Goal: Obtain resource: Download file/media

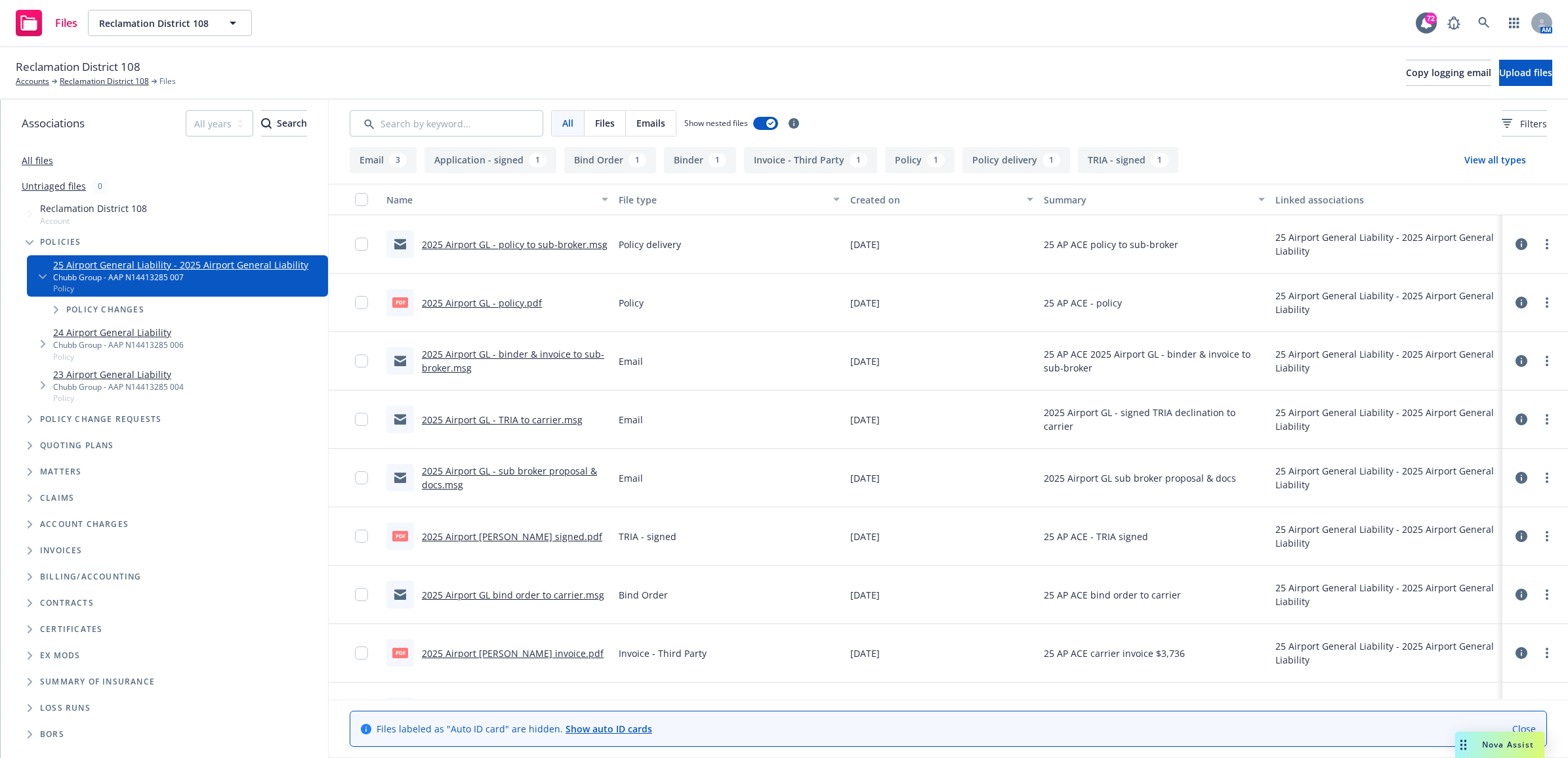
click at [510, 301] on link "2025 Airport GL - policy.pdf" at bounding box center [482, 302] width 120 height 12
click at [1491, 26] on link at bounding box center [1484, 23] width 26 height 26
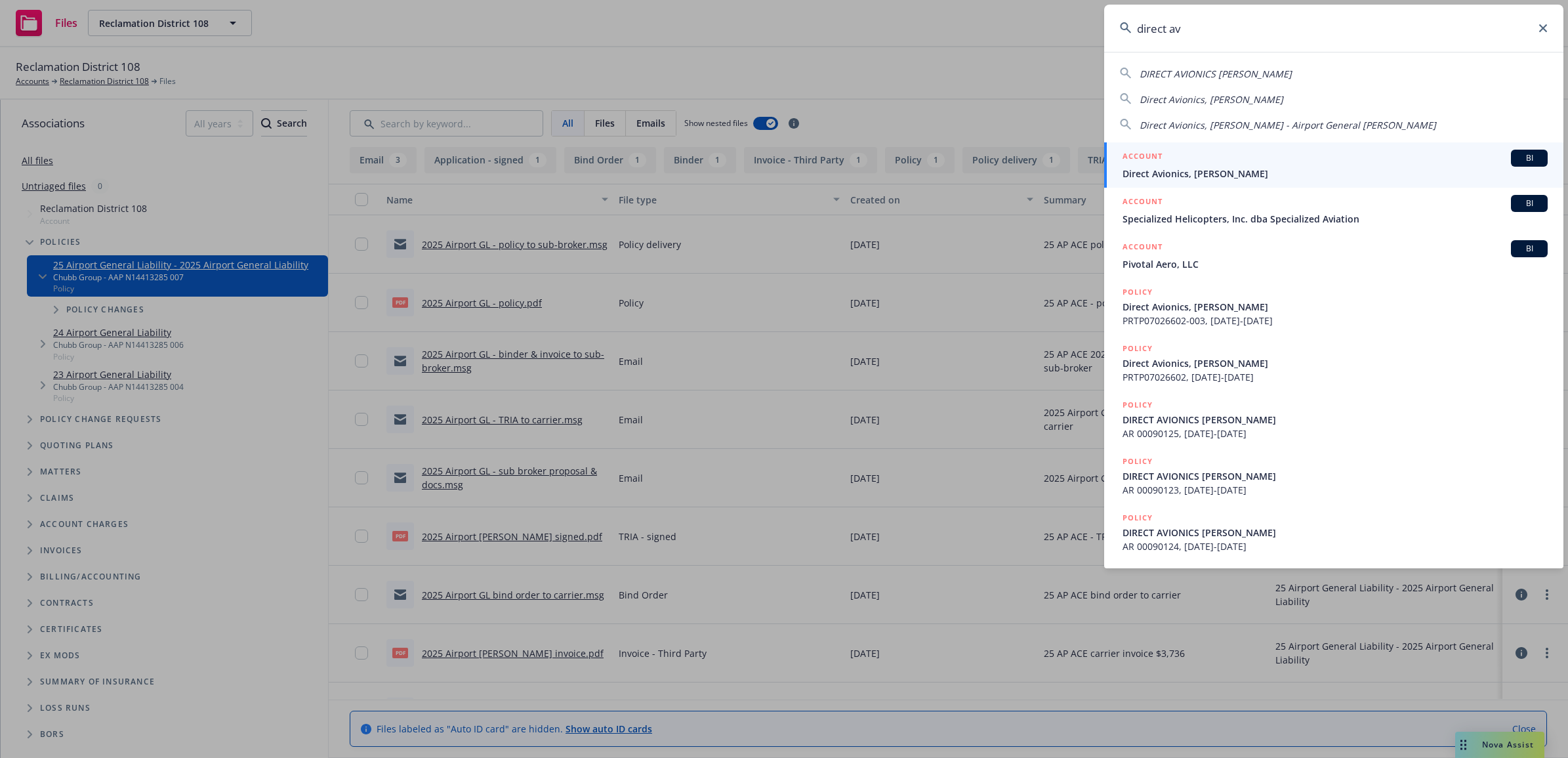
type input "direct av"
click at [1286, 160] on div "ACCOUNT BI" at bounding box center [1335, 158] width 425 height 17
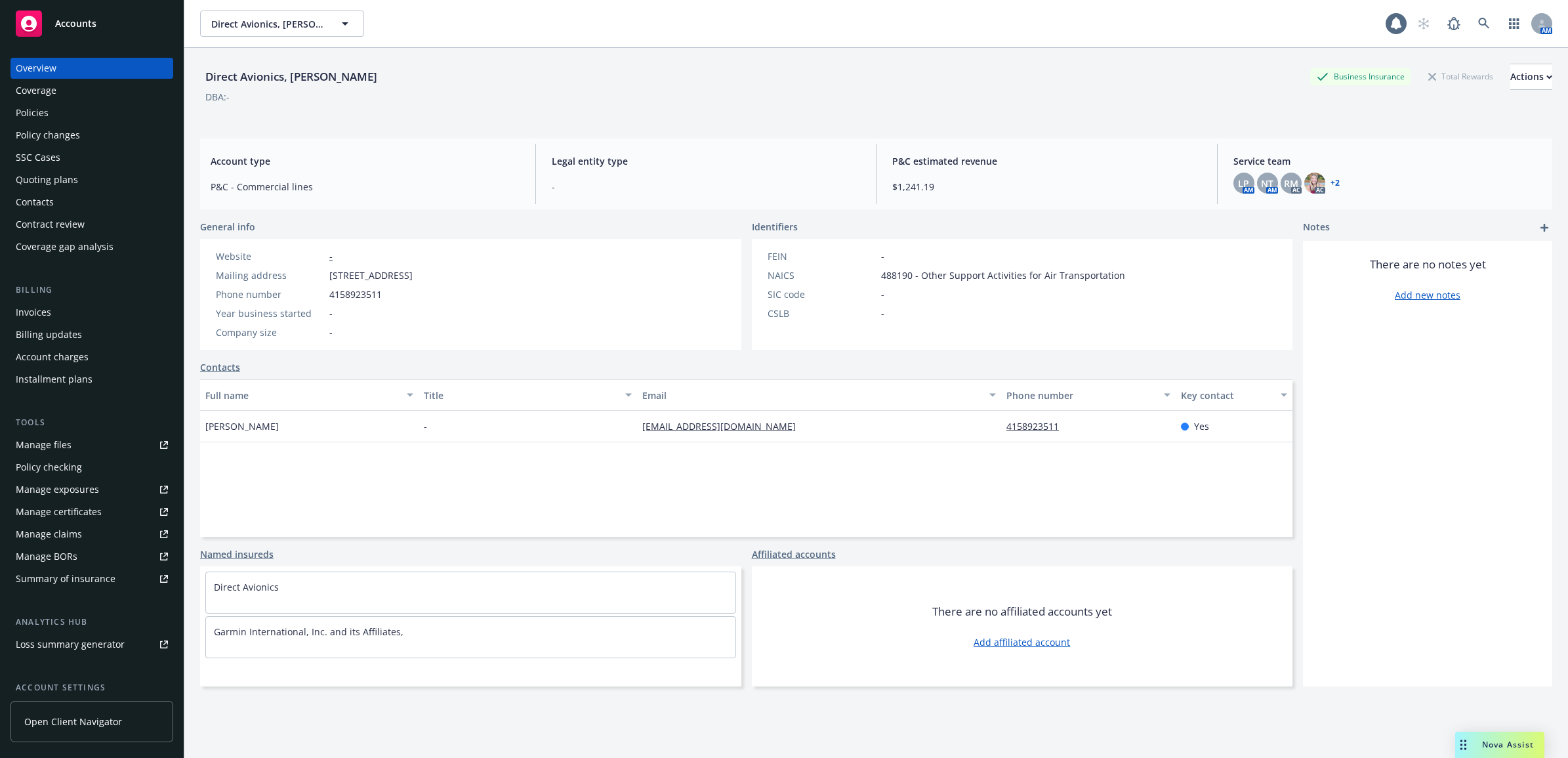
click at [116, 112] on div "Policies" at bounding box center [91, 113] width 152 height 21
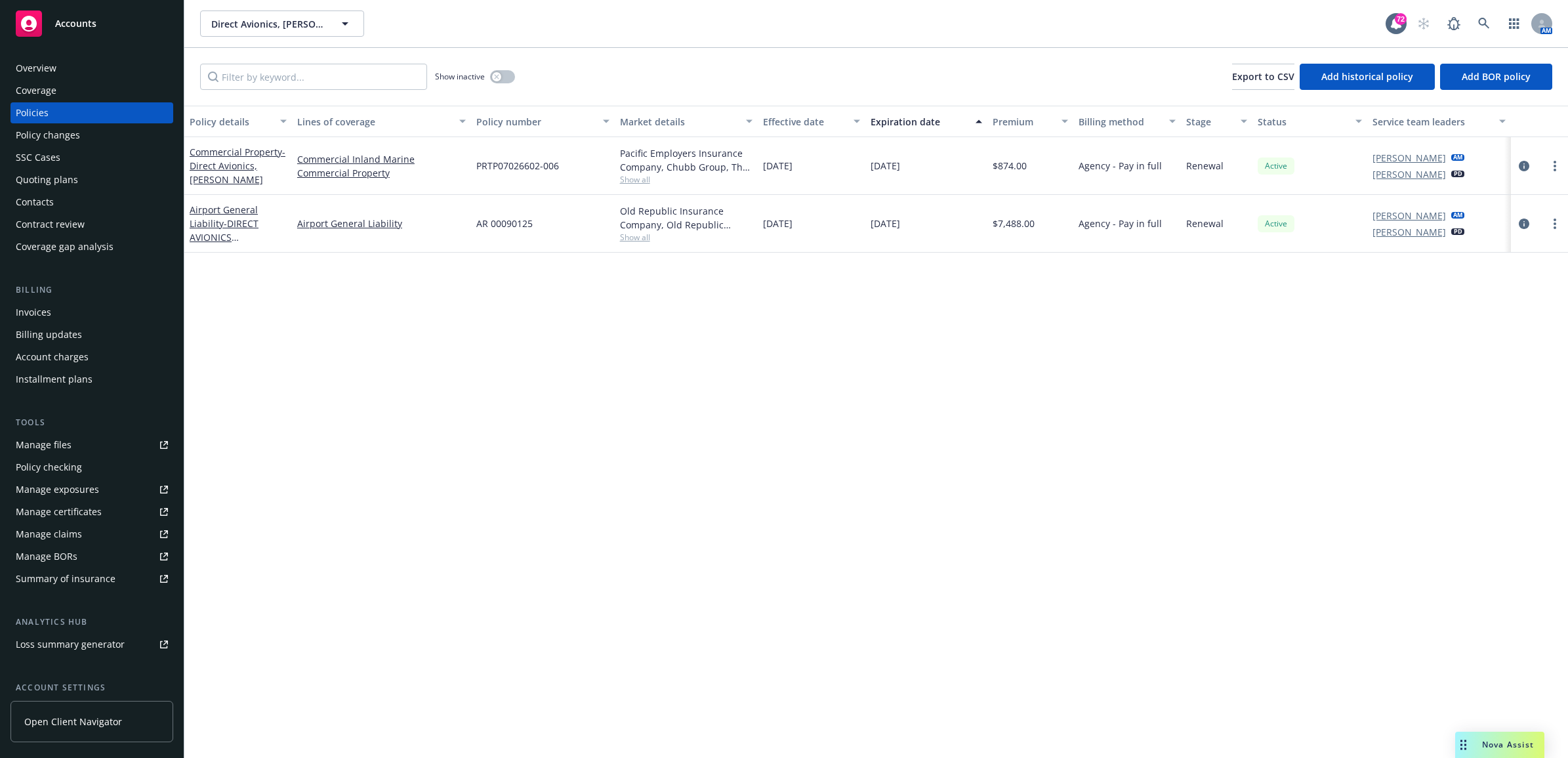
drag, startPoint x: 1519, startPoint y: 167, endPoint x: 1480, endPoint y: 209, distance: 57.3
click at [1519, 167] on icon "circleInformation" at bounding box center [1523, 165] width 10 height 10
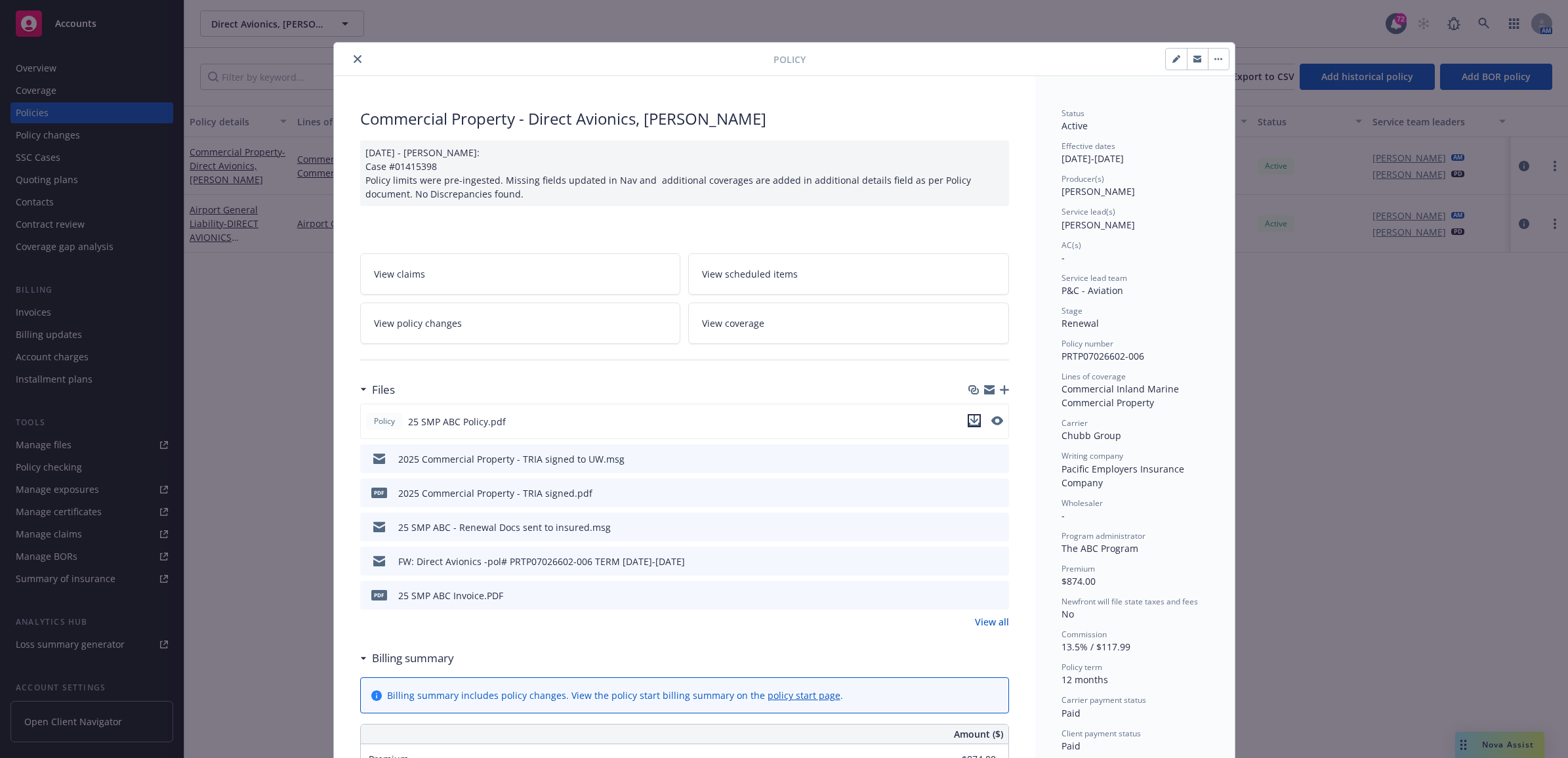
click at [971, 425] on icon "download file" at bounding box center [973, 425] width 10 height 4
click at [339, 63] on div at bounding box center [555, 59] width 434 height 16
click at [354, 61] on icon "close" at bounding box center [357, 59] width 7 height 7
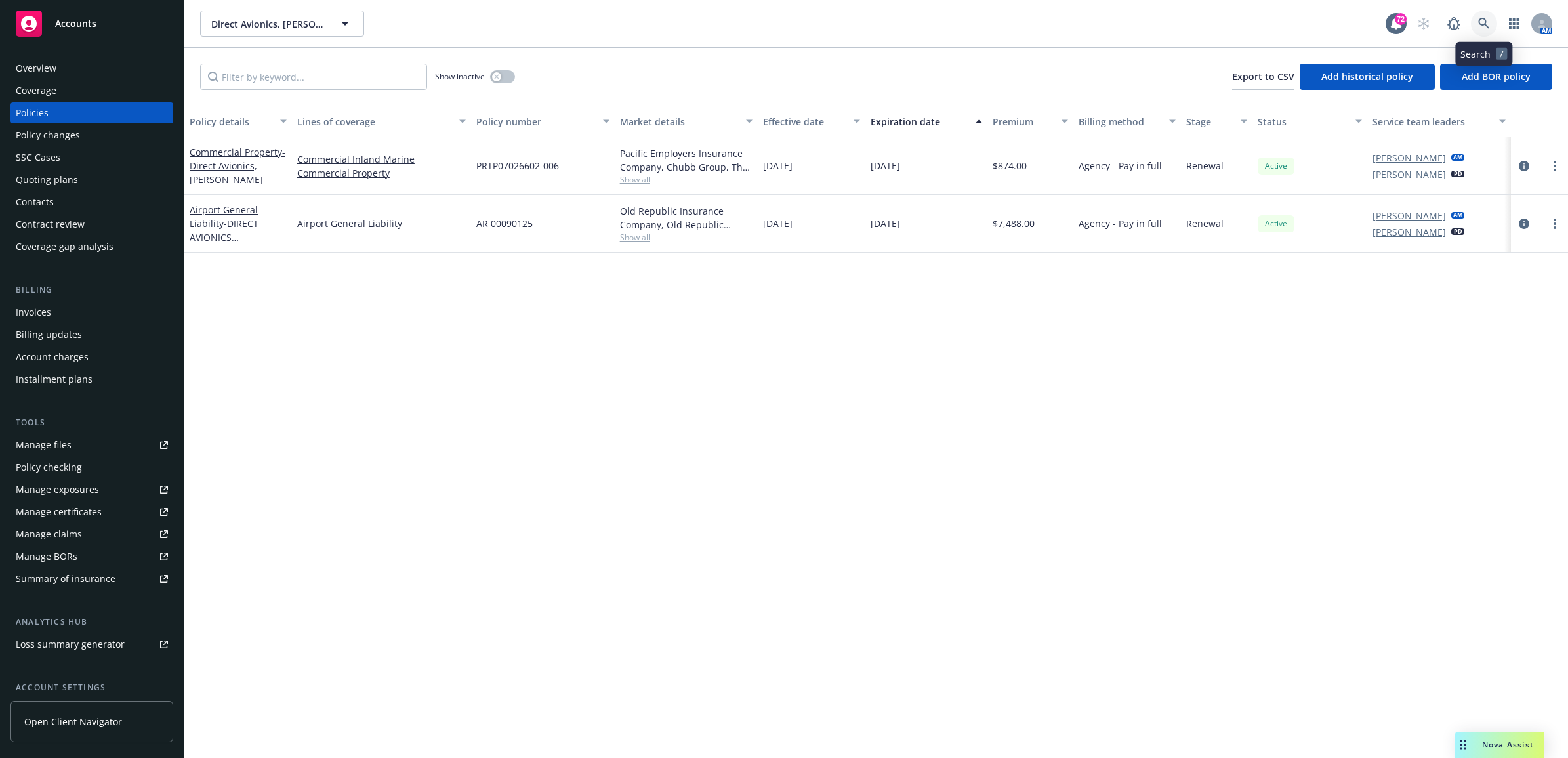
click at [1479, 25] on icon at bounding box center [1484, 23] width 12 height 12
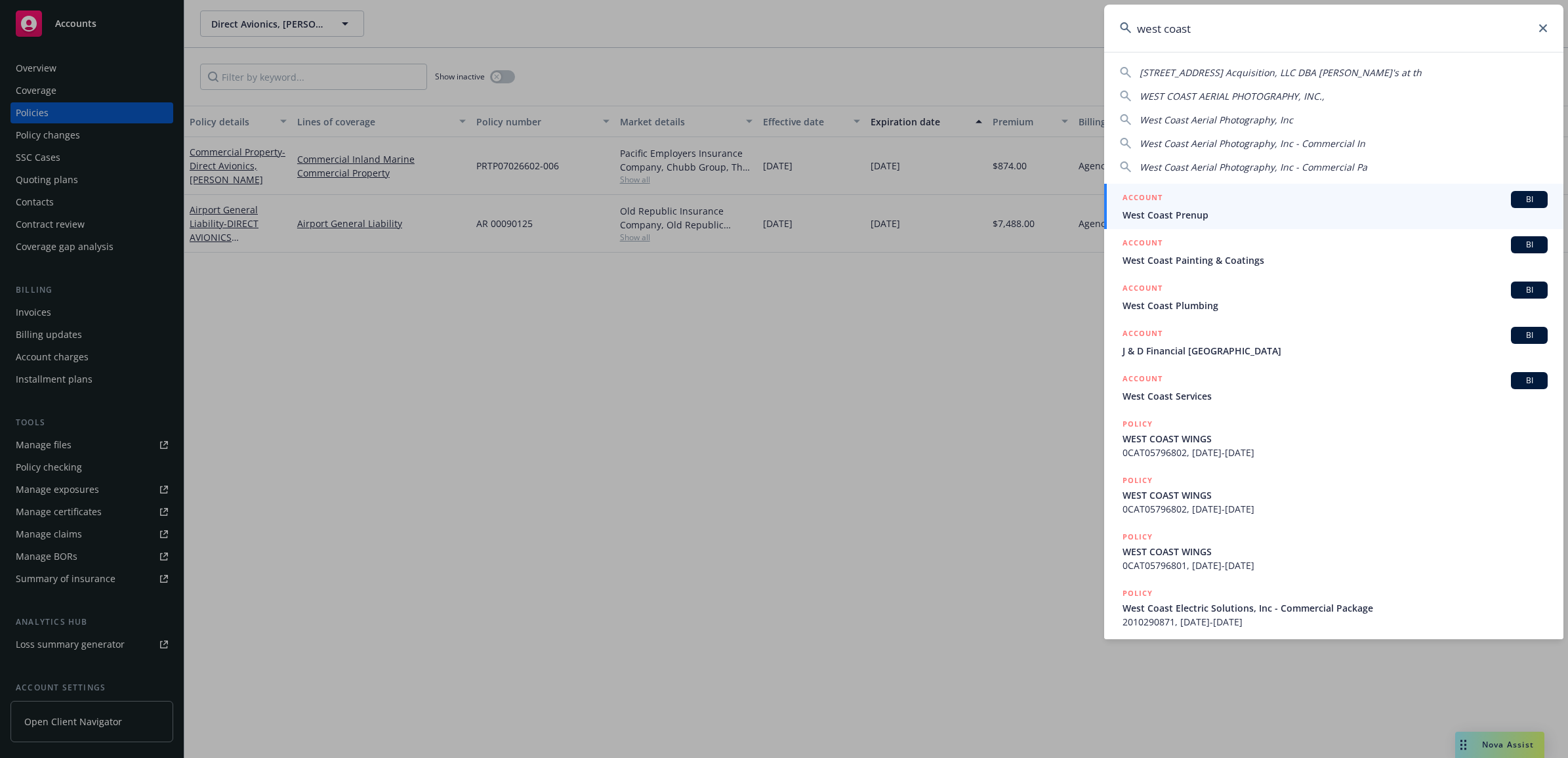
type input "west coast a"
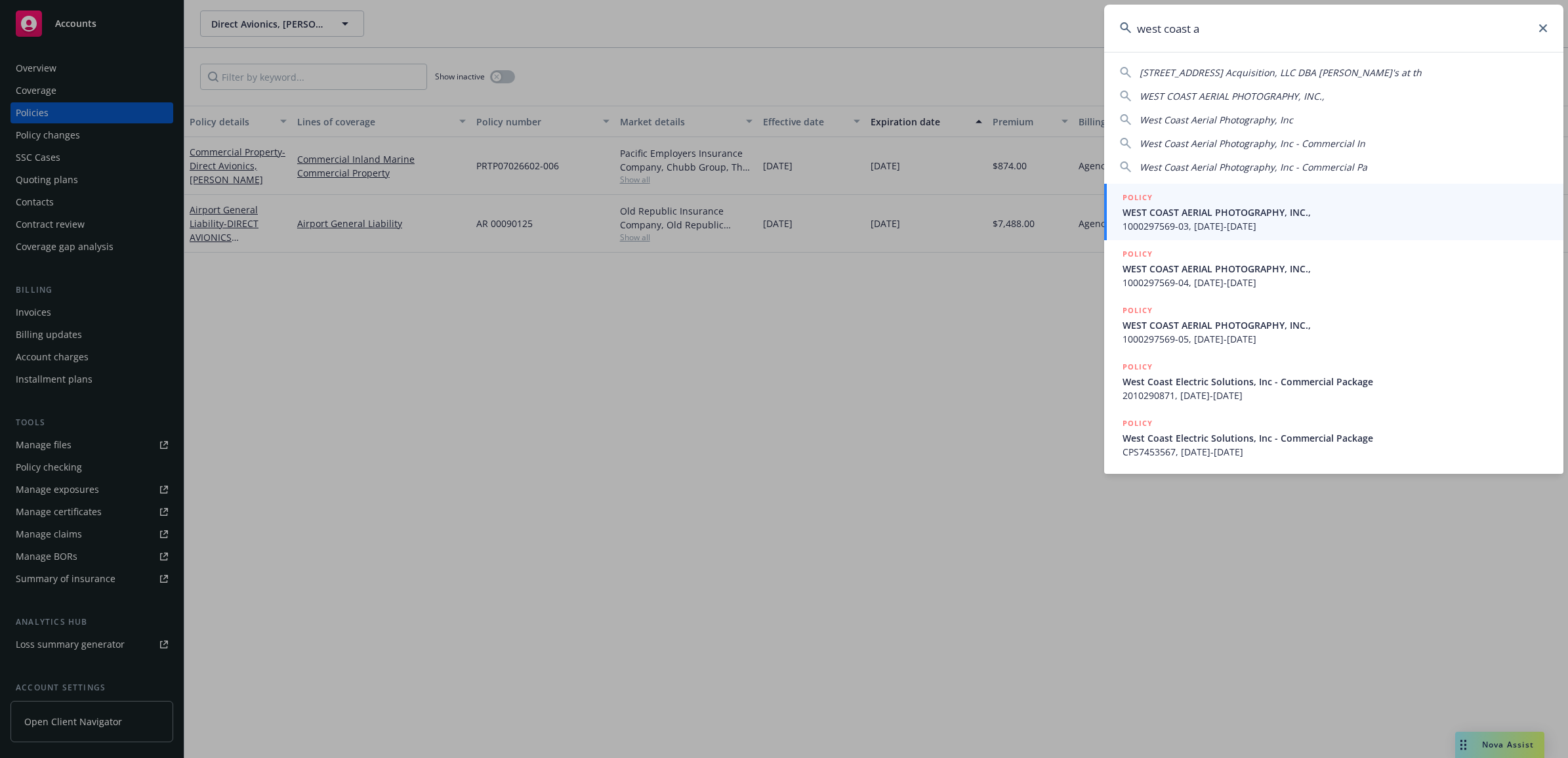
click at [1291, 222] on span "1000297569-03, [DATE]-[DATE]" at bounding box center [1335, 226] width 425 height 14
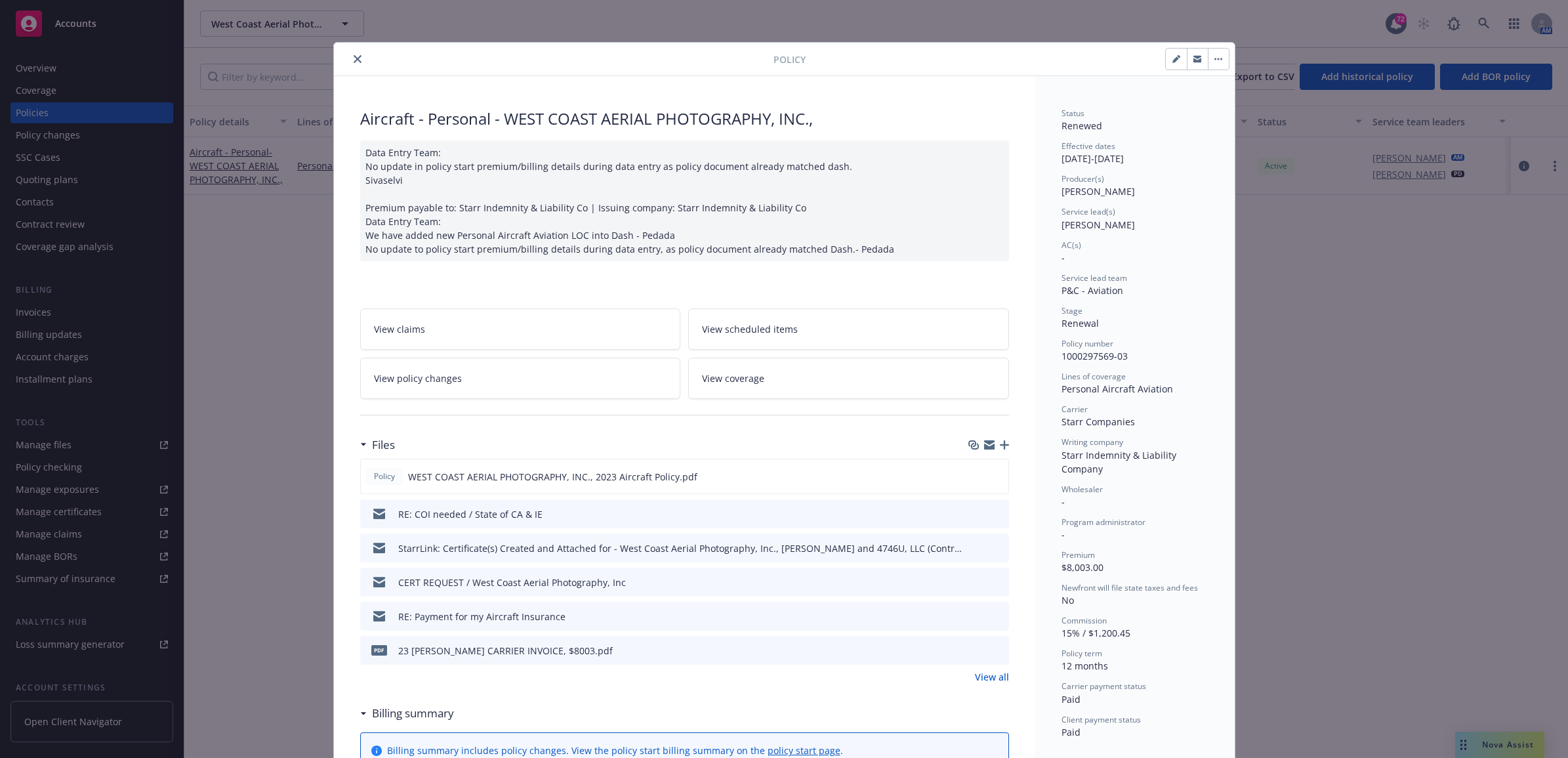
click at [354, 58] on icon "close" at bounding box center [357, 59] width 7 height 7
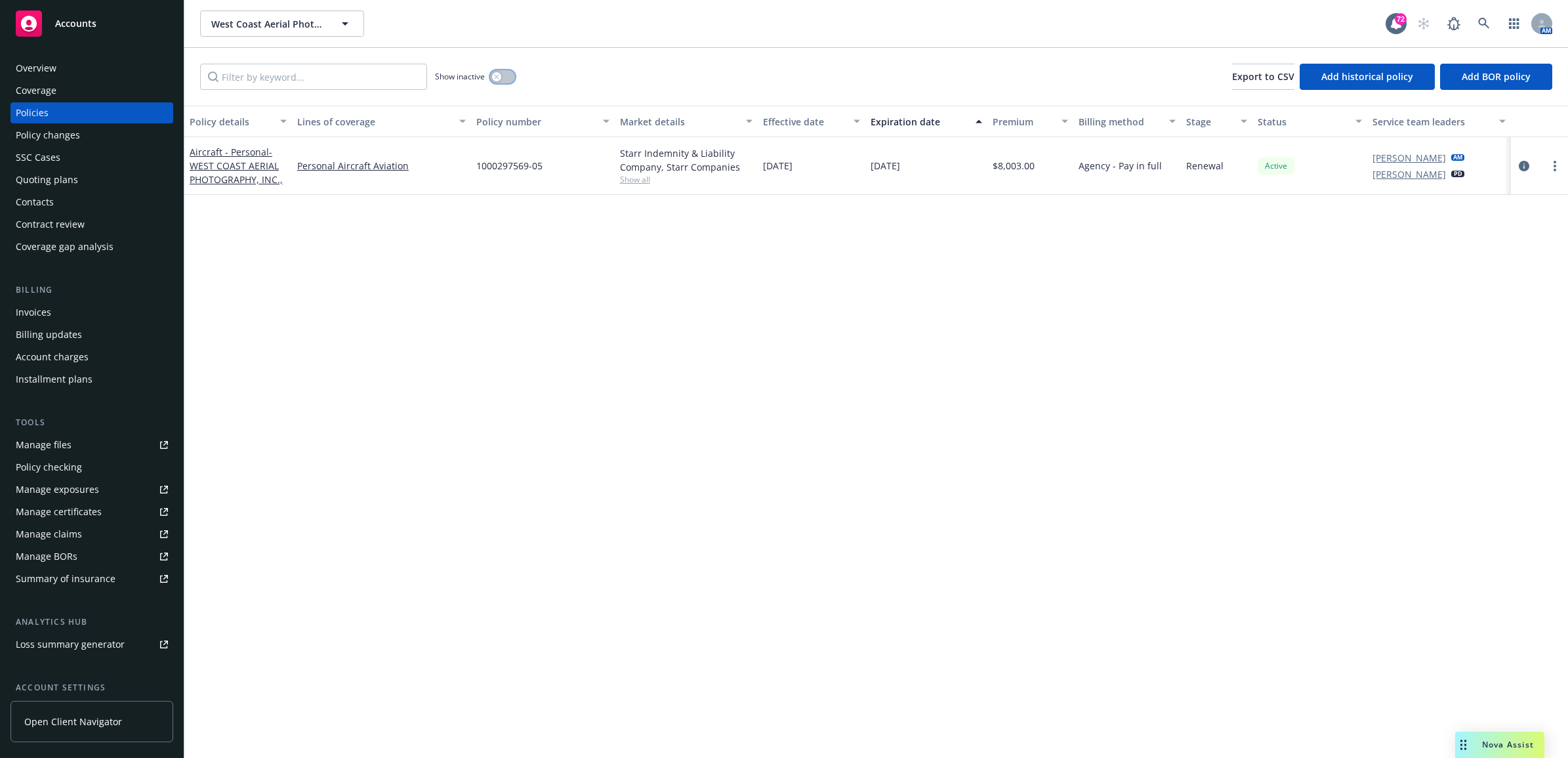
click at [497, 77] on icon "button" at bounding box center [496, 76] width 5 height 5
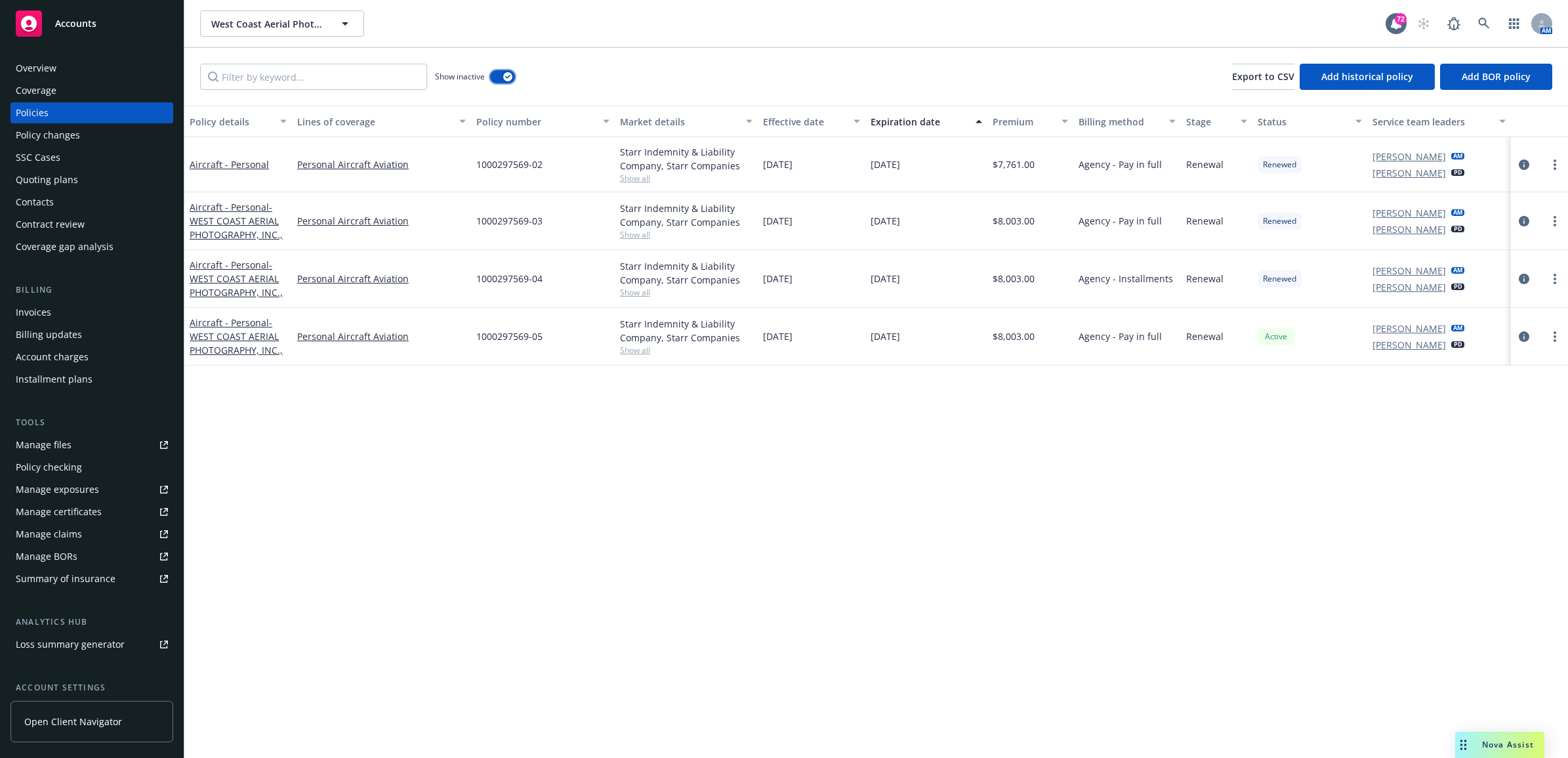
click at [497, 77] on button "button" at bounding box center [502, 77] width 25 height 13
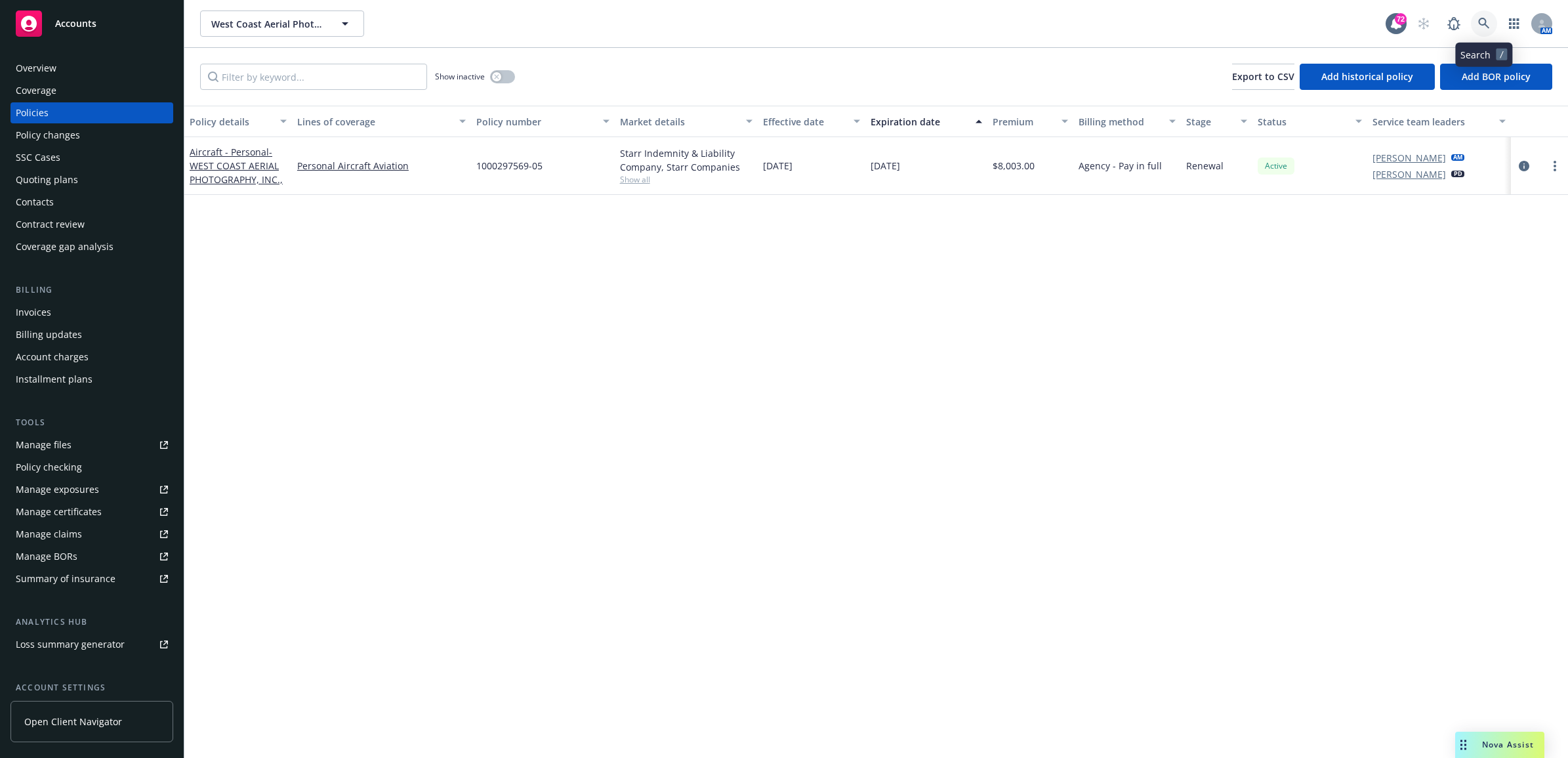
click at [1480, 28] on icon at bounding box center [1484, 23] width 12 height 12
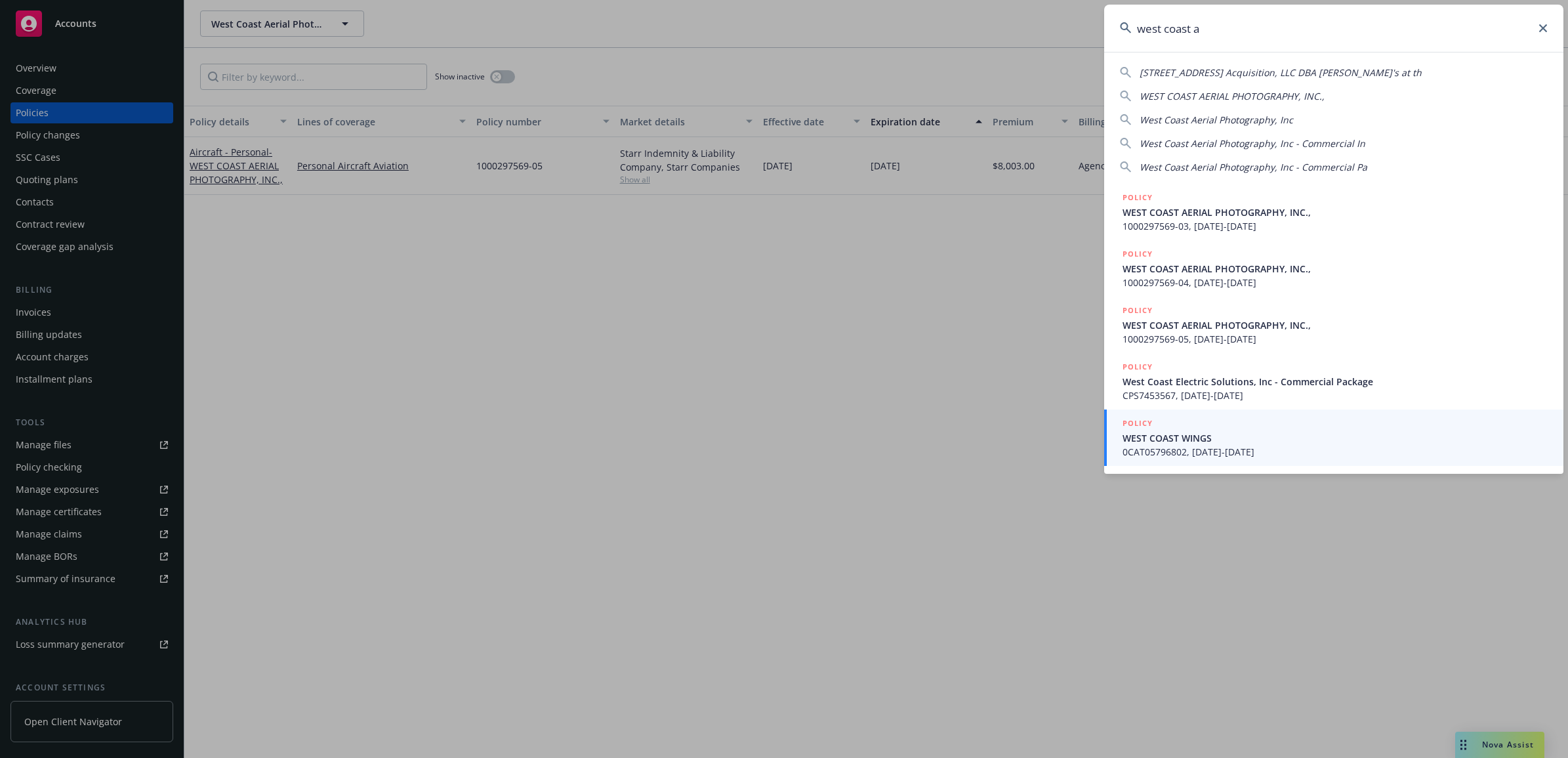
click at [1270, 146] on span "West Coast Aerial Photography, Inc - Commercial In" at bounding box center [1253, 143] width 226 height 12
type input "West Coast Aerial Photography, Inc - Commercial In"
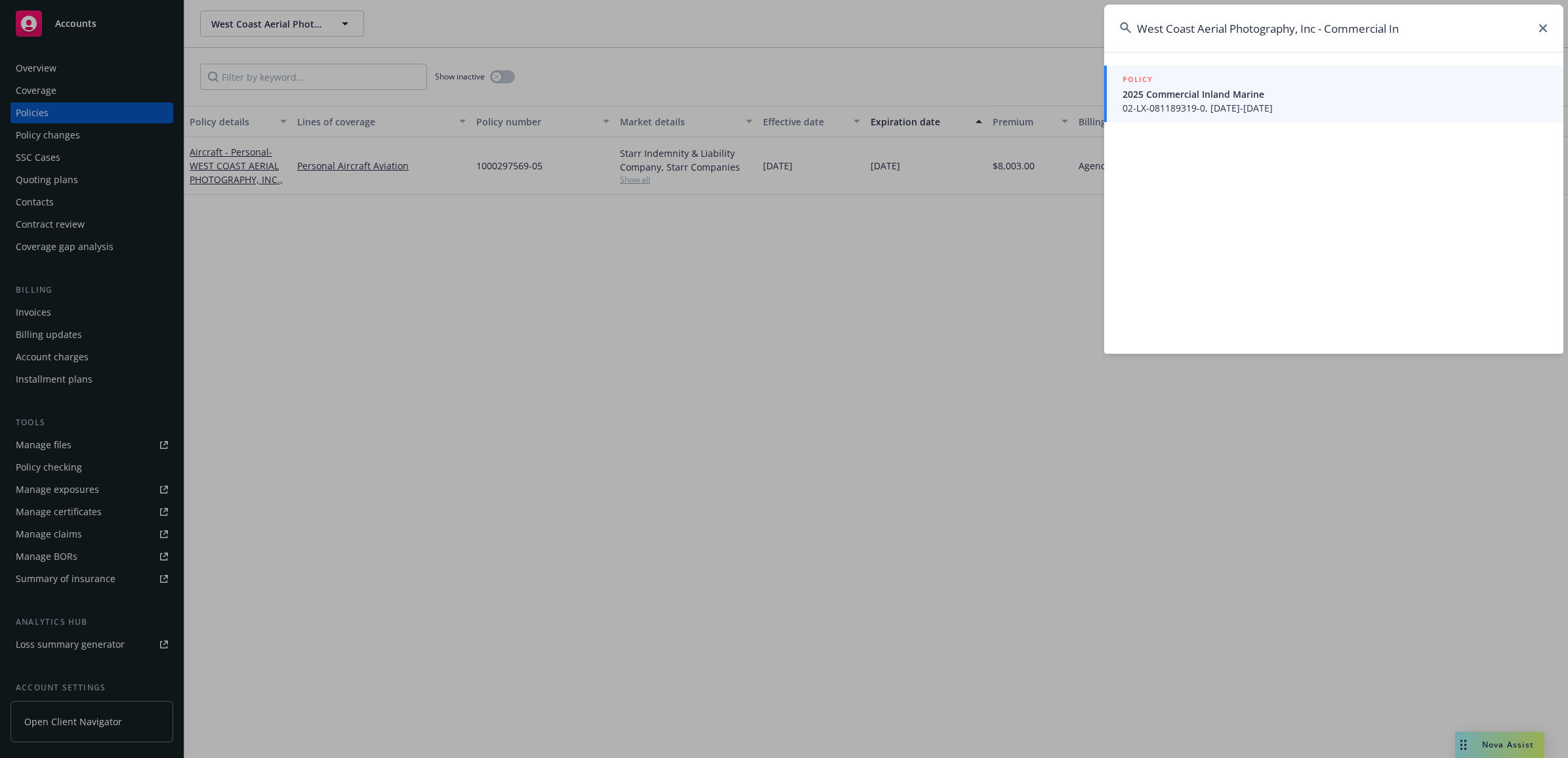
click at [1251, 96] on span "2025 Commercial Inland Marine" at bounding box center [1335, 93] width 425 height 14
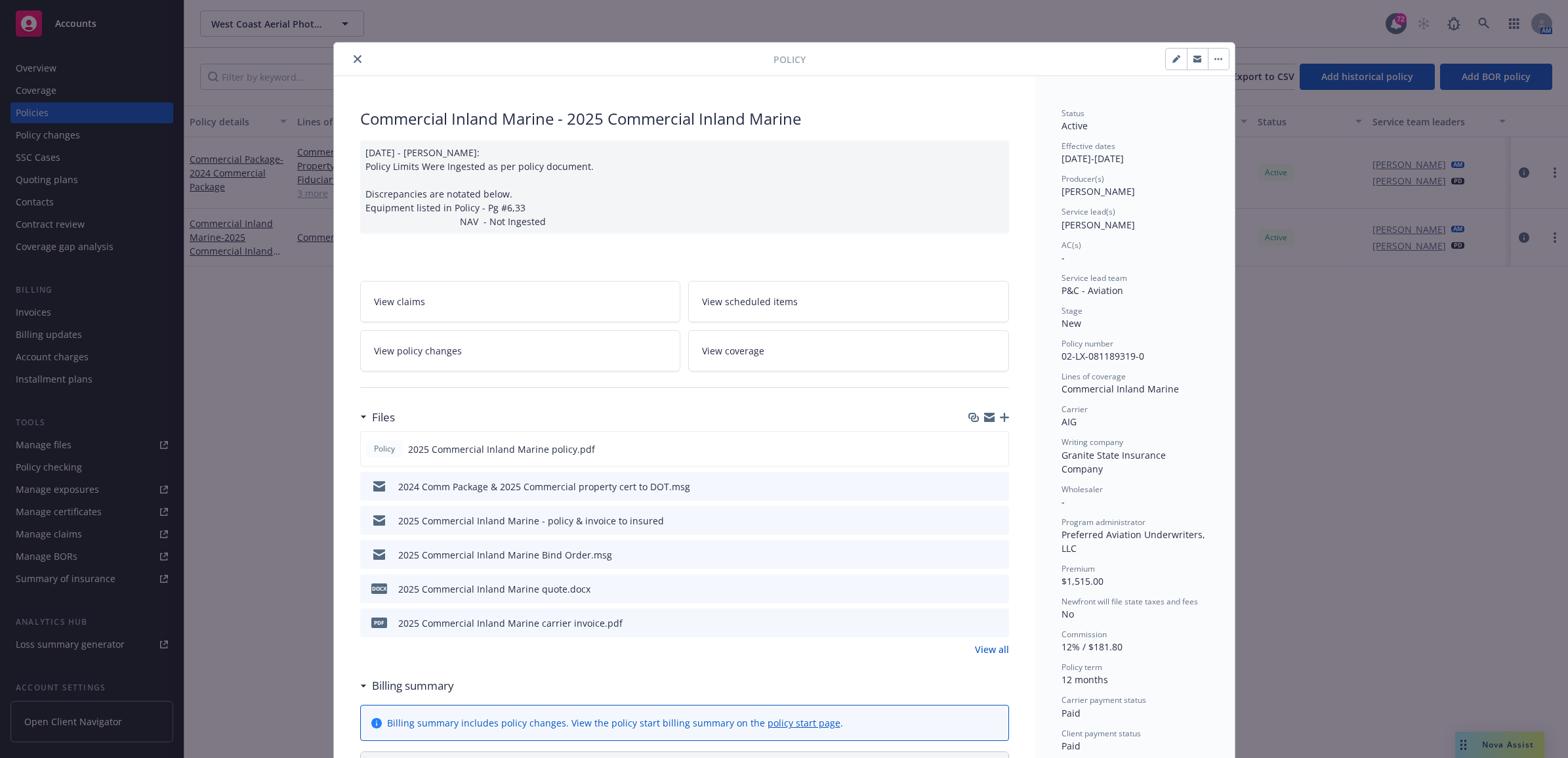
click at [354, 63] on icon "close" at bounding box center [357, 59] width 7 height 7
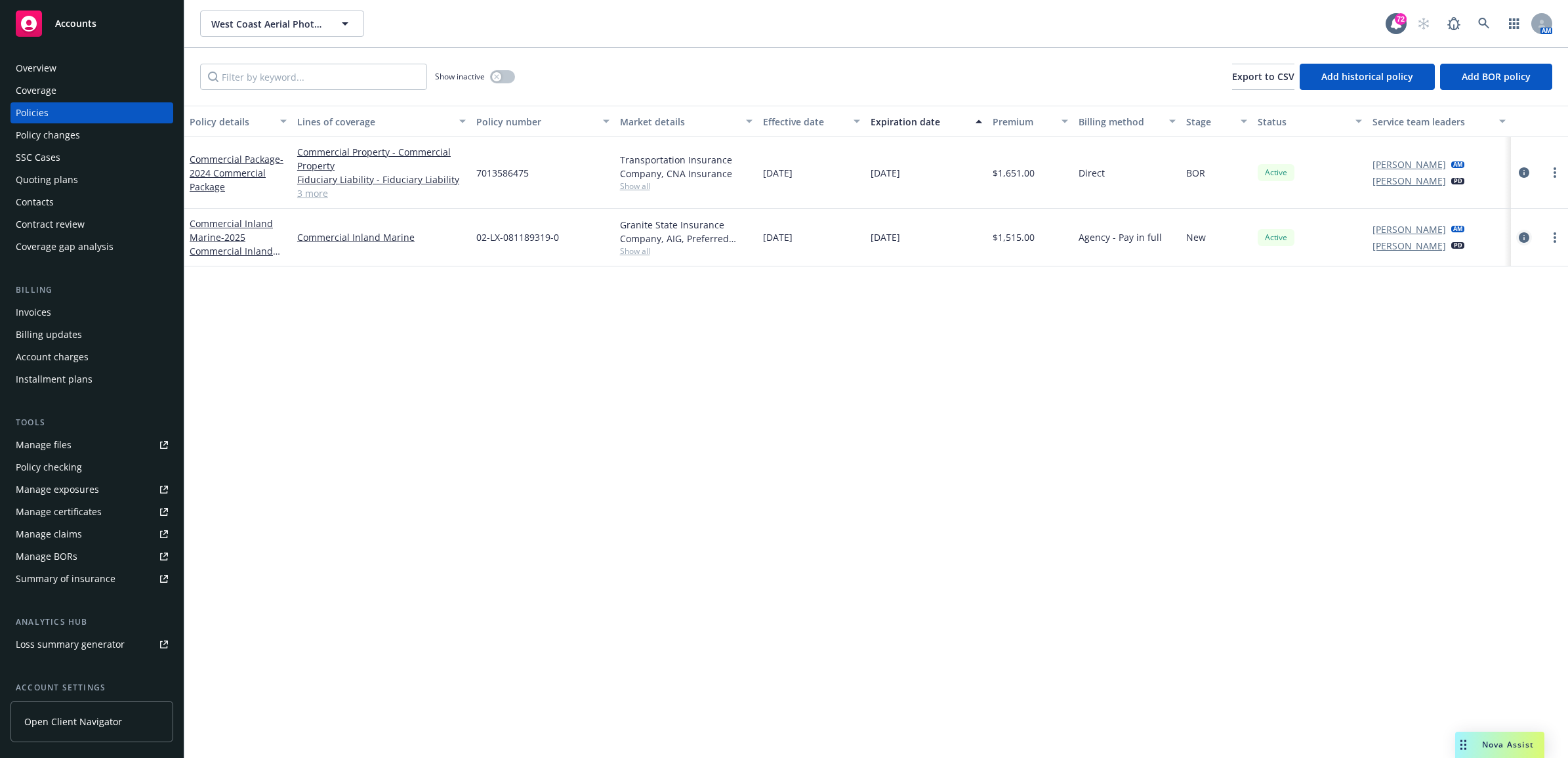
click at [1522, 238] on icon "circleInformation" at bounding box center [1523, 237] width 10 height 10
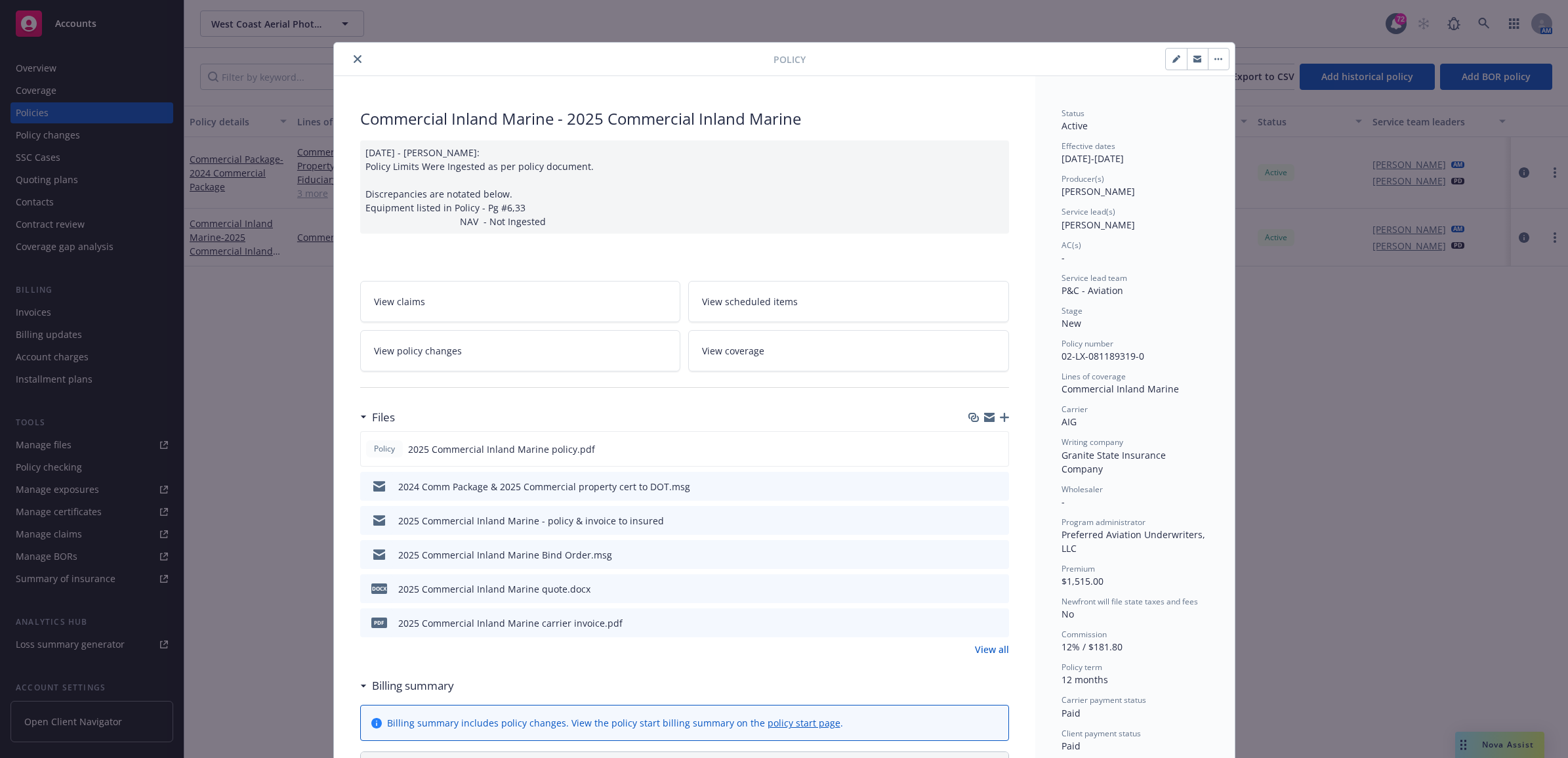
scroll to position [39, 0]
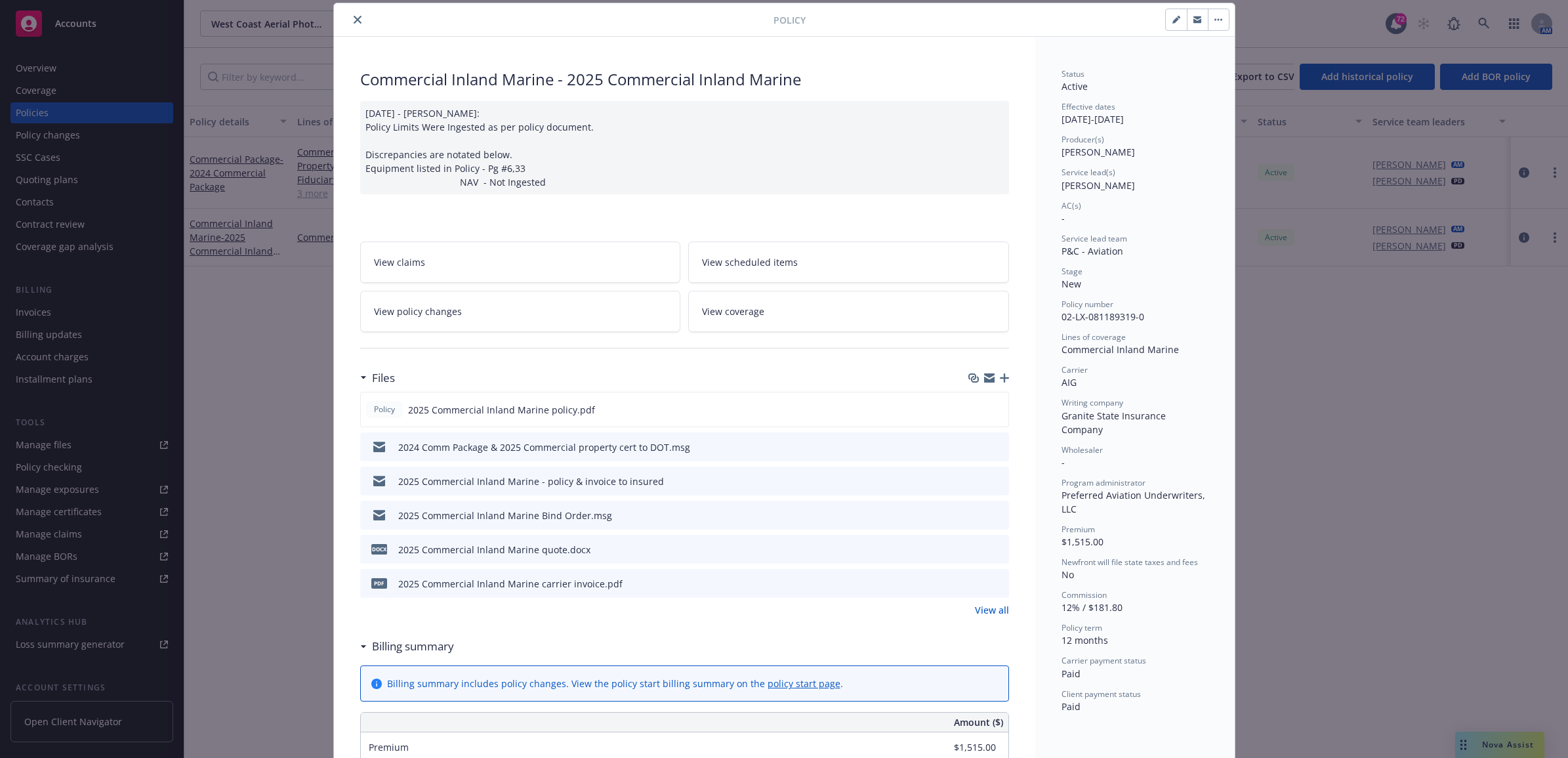
click at [982, 608] on link "View all" at bounding box center [992, 610] width 35 height 14
